Goal: Check status: Check status

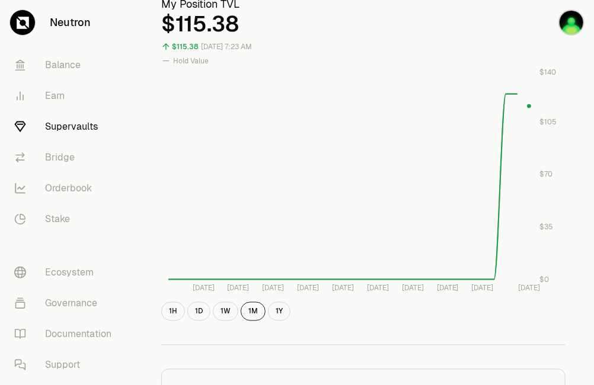
scroll to position [425, 0]
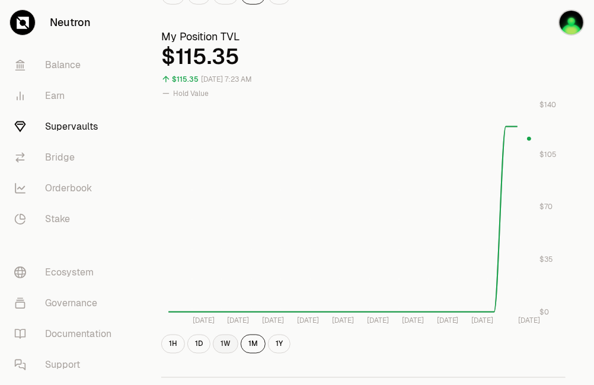
click at [231, 342] on button "1W" at bounding box center [225, 344] width 25 height 19
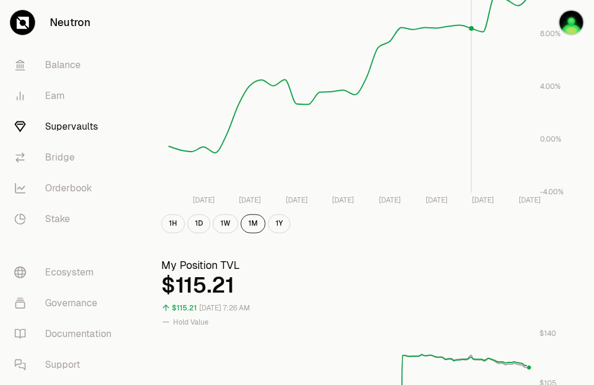
scroll to position [235, 0]
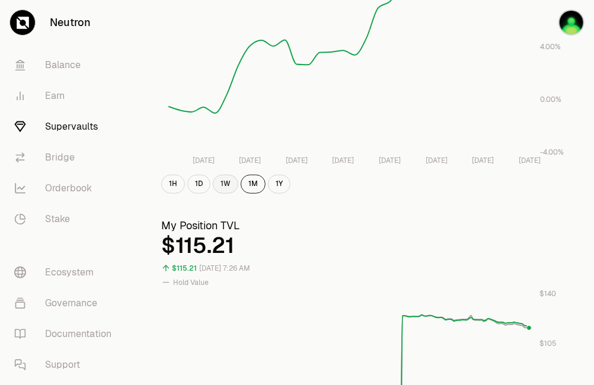
click at [221, 185] on button "1W" at bounding box center [225, 184] width 25 height 19
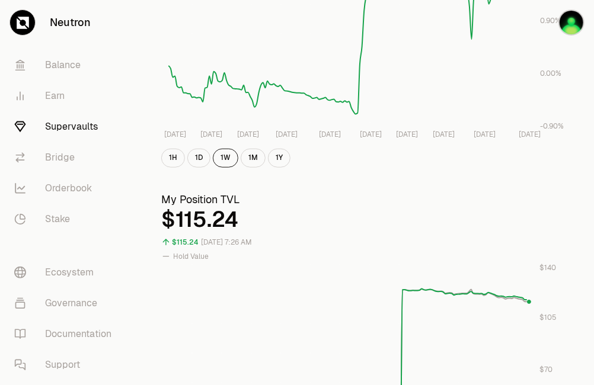
scroll to position [174, 0]
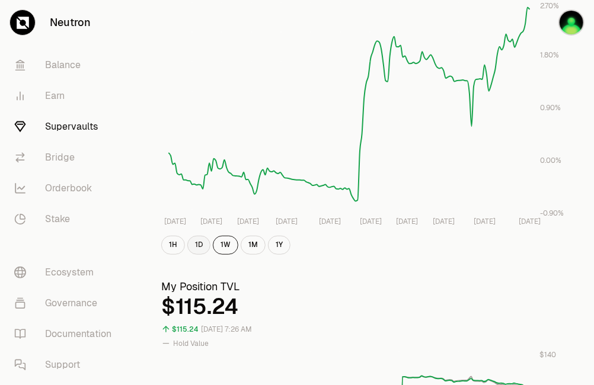
click at [203, 245] on button "1D" at bounding box center [198, 245] width 23 height 19
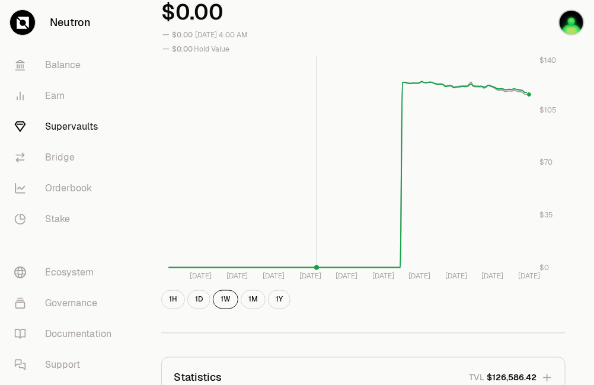
scroll to position [711, 0]
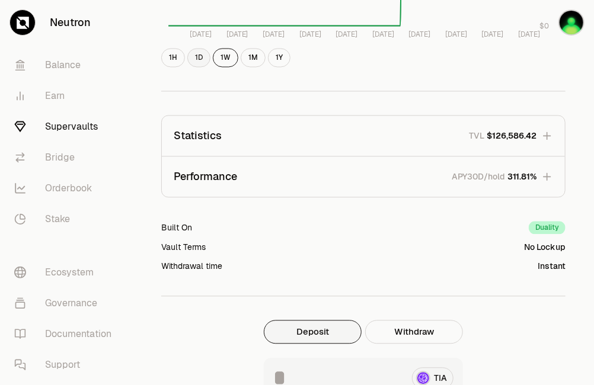
click at [205, 62] on button "1D" at bounding box center [198, 58] width 23 height 19
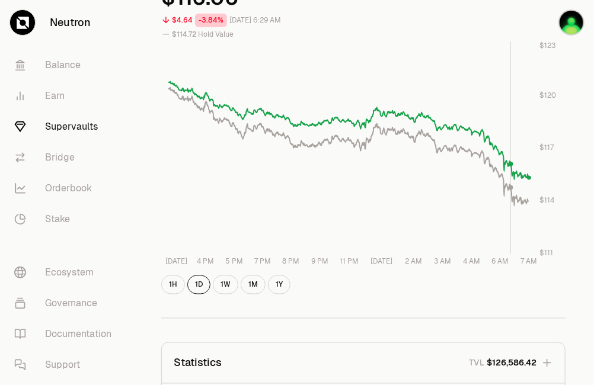
scroll to position [639, 0]
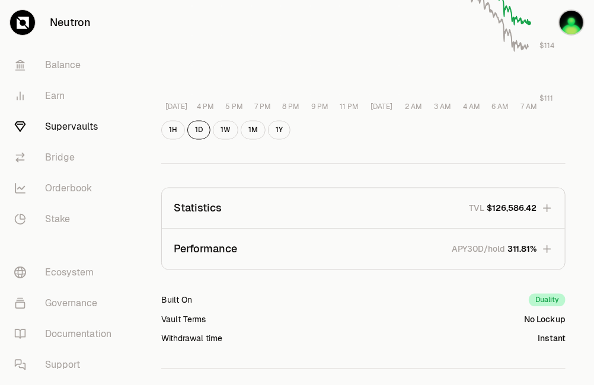
click at [546, 249] on icon "button" at bounding box center [547, 250] width 8 height 8
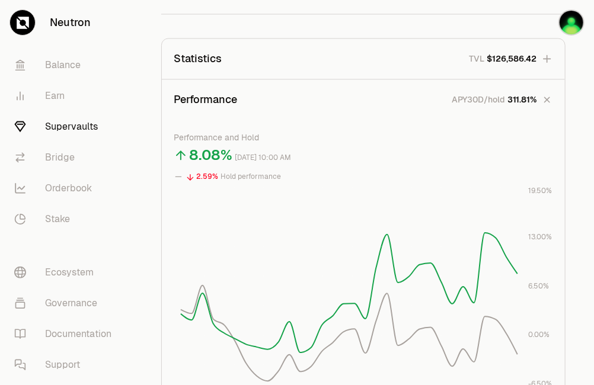
scroll to position [804, 0]
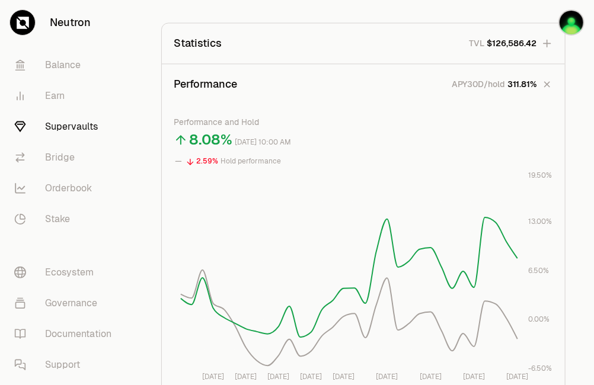
click at [548, 47] on icon "button" at bounding box center [547, 43] width 12 height 12
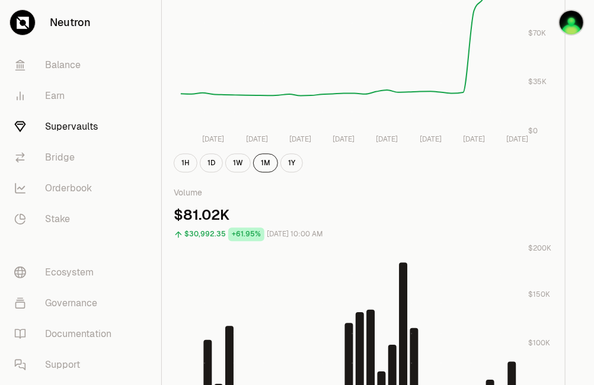
scroll to position [1003, 0]
click at [231, 168] on button "1W" at bounding box center [237, 163] width 25 height 19
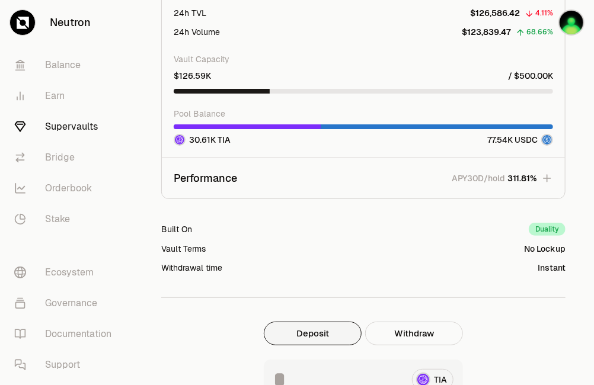
scroll to position [1446, 0]
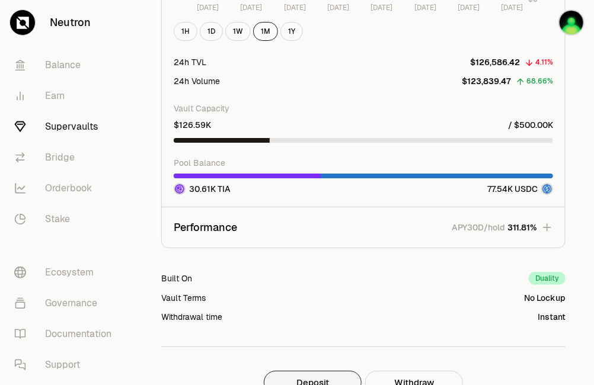
click at [542, 229] on icon "button" at bounding box center [547, 228] width 12 height 12
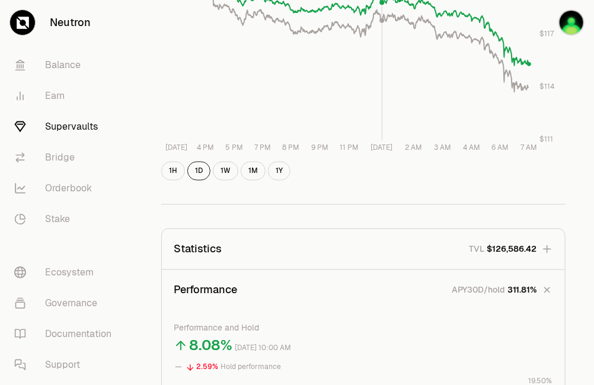
scroll to position [594, 0]
